Goal: Task Accomplishment & Management: Manage account settings

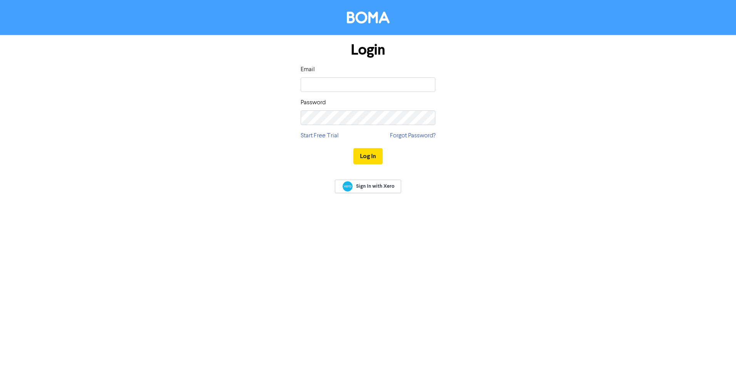
type input "[PERSON_NAME][EMAIL_ADDRESS][DOMAIN_NAME]"
click at [371, 154] on button "Log In" at bounding box center [367, 156] width 29 height 16
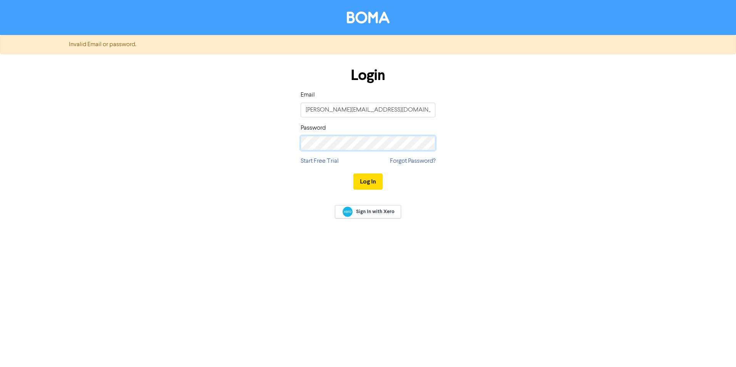
click at [353, 174] on button "Log In" at bounding box center [367, 182] width 29 height 16
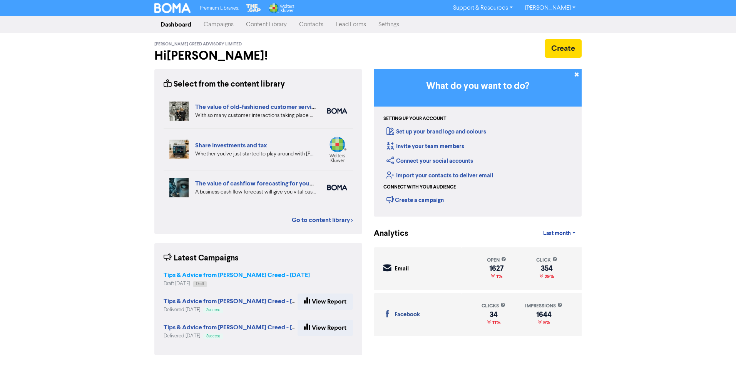
click at [245, 276] on strong "Tips & Advice from [PERSON_NAME] Creed - [DATE]" at bounding box center [237, 275] width 146 height 8
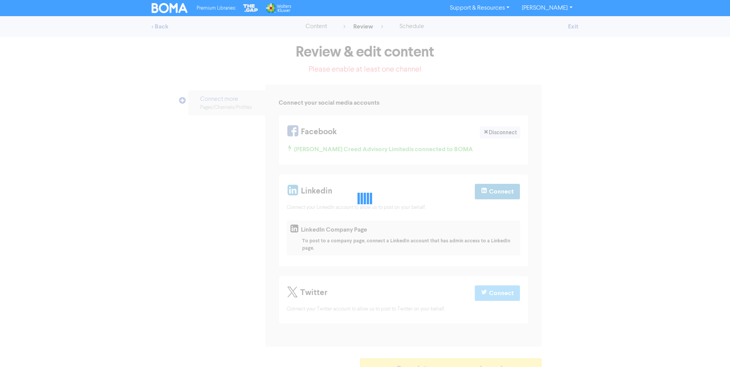
select select "CONTACT_US"
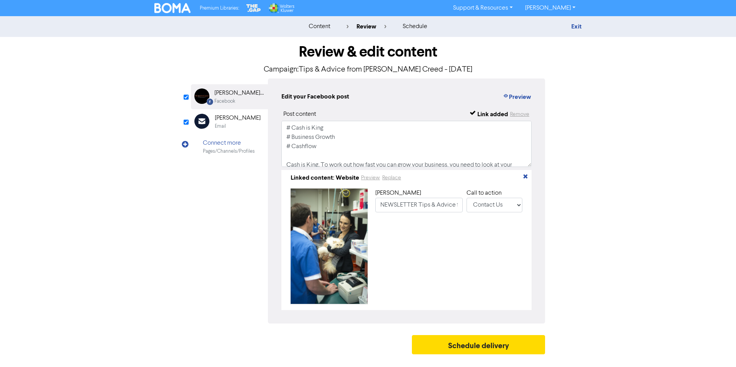
click at [231, 120] on div "[PERSON_NAME]" at bounding box center [238, 118] width 46 height 9
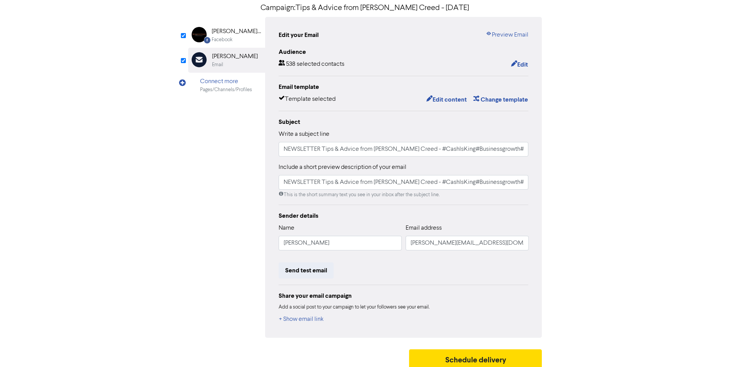
scroll to position [68, 0]
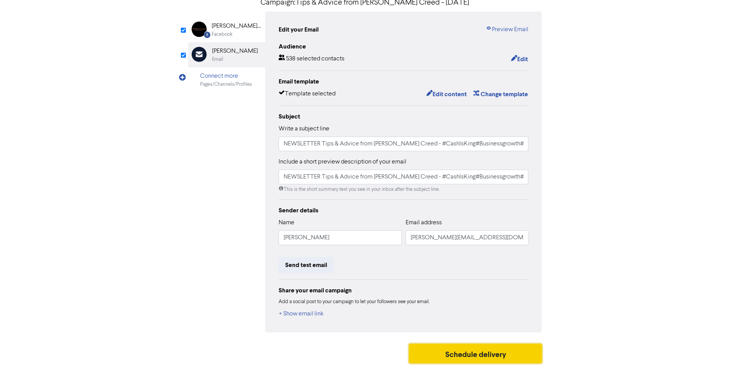
click at [503, 351] on button "Schedule delivery" at bounding box center [475, 353] width 133 height 19
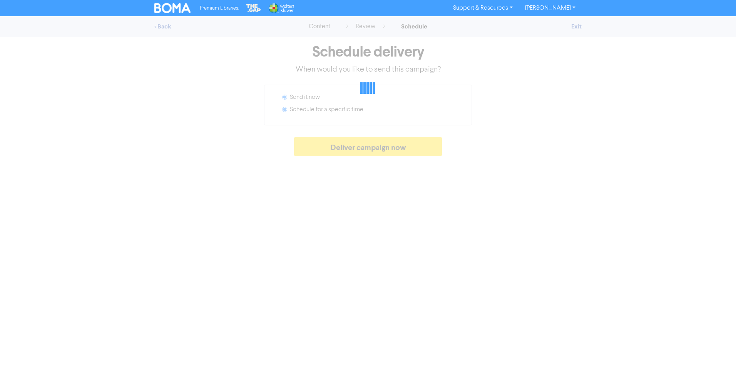
radio input "false"
radio input "true"
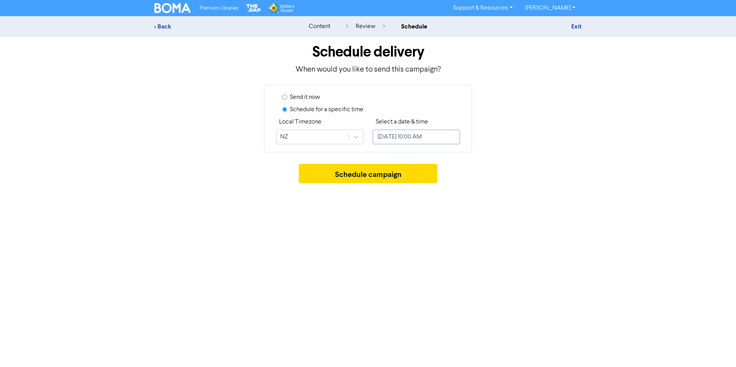
click at [423, 136] on input "[DATE] 10:00 AM" at bounding box center [416, 137] width 87 height 15
select select "8"
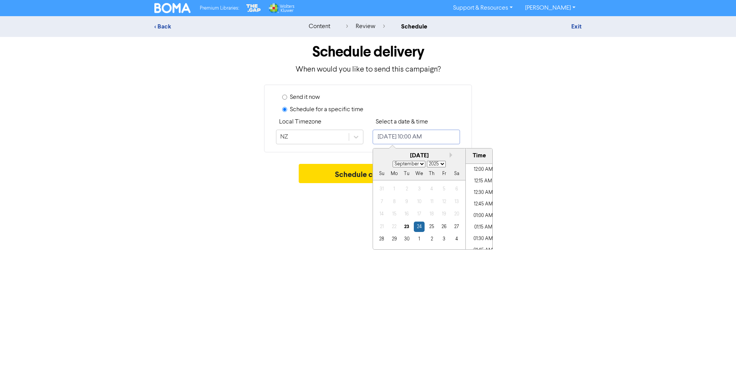
scroll to position [425, 0]
click at [408, 227] on div "23" at bounding box center [407, 227] width 10 height 10
click at [483, 185] on li "09:30 AM" at bounding box center [483, 184] width 35 height 12
type input "[DATE] 9:30 AM"
click at [408, 227] on div "23" at bounding box center [407, 227] width 10 height 10
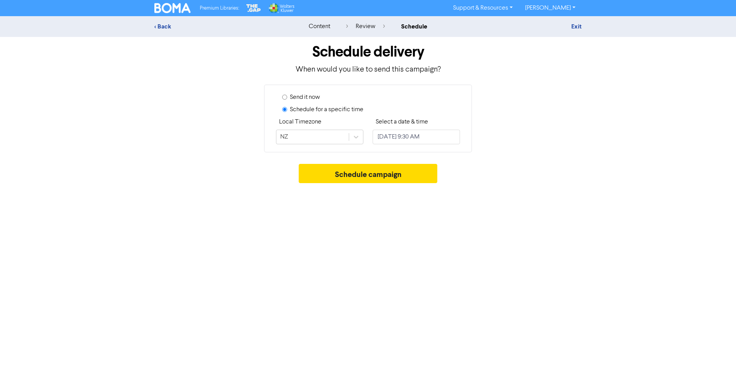
click at [587, 152] on div "< Back content review schedule Exit Schedule delivery When would you like to se…" at bounding box center [368, 101] width 736 height 171
click at [368, 175] on button "Schedule campaign" at bounding box center [368, 173] width 139 height 19
